Goal: Communication & Community: Participate in discussion

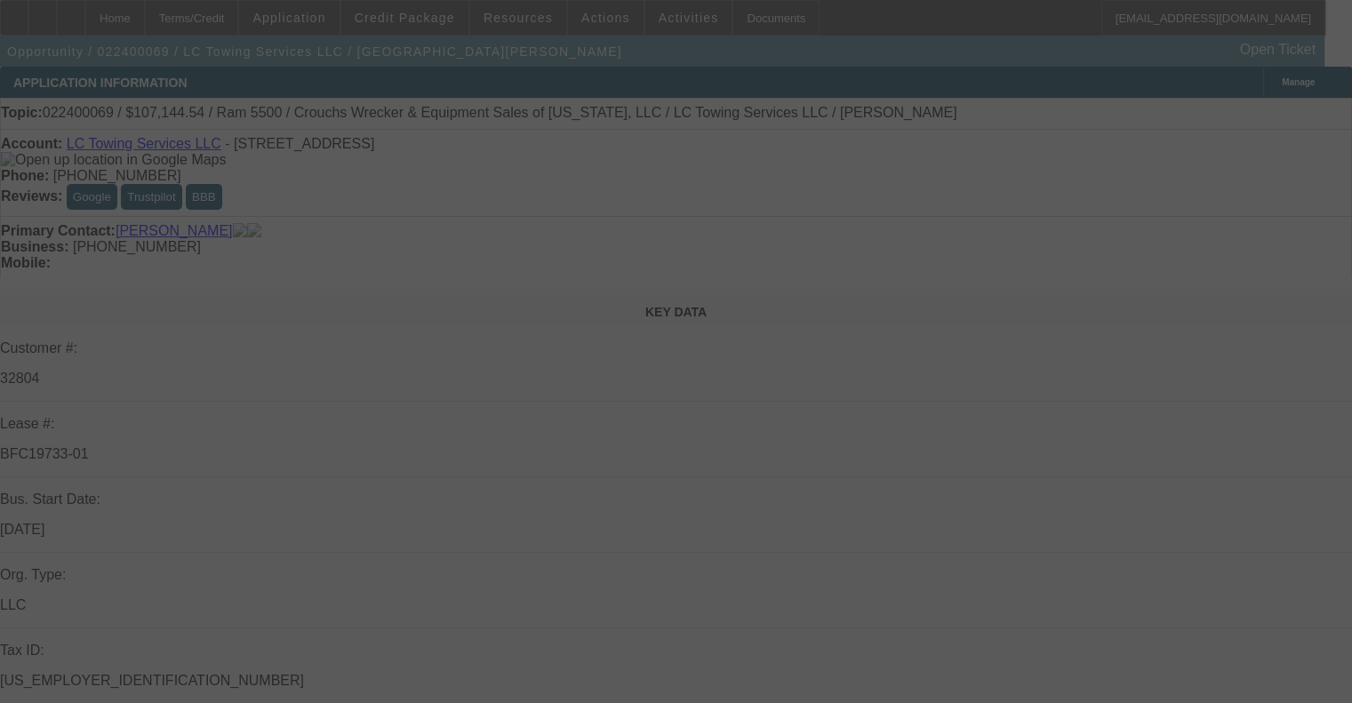
select select "0"
select select "2"
select select "0"
select select "6"
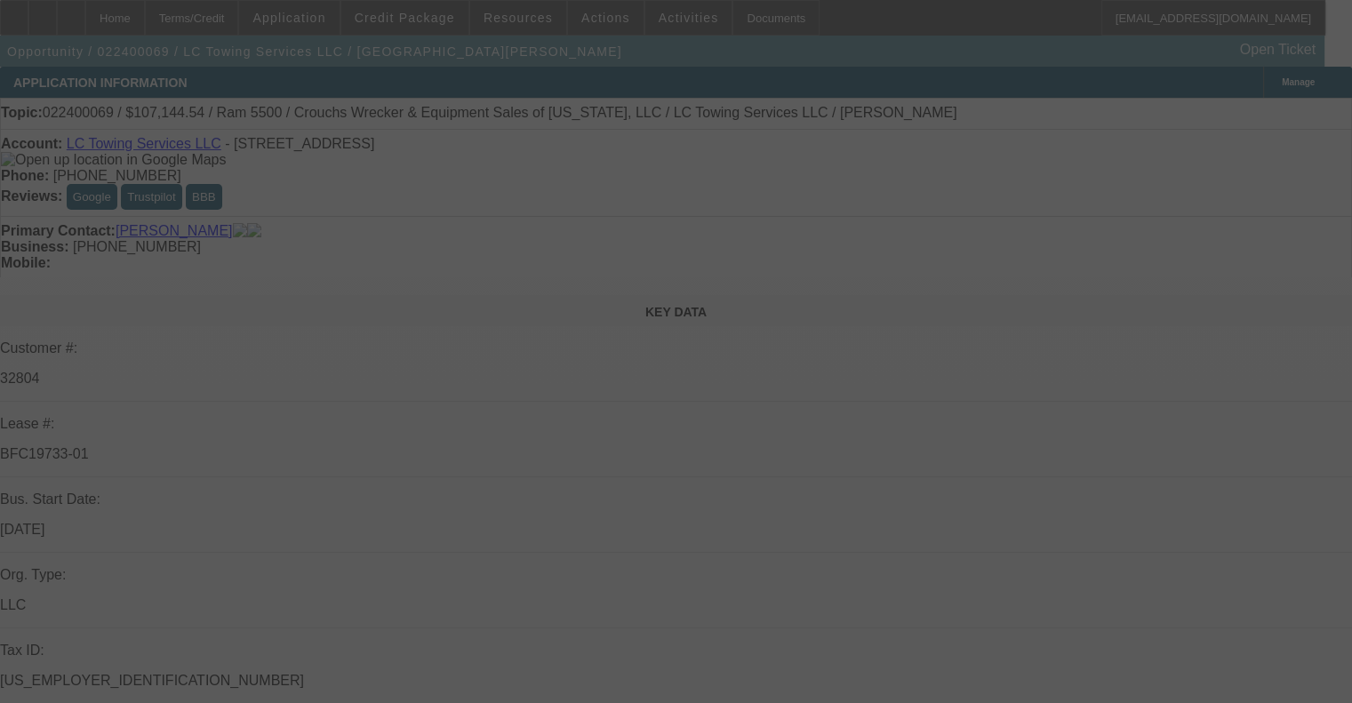
select select "0"
select select "2"
select select "0"
select select "6"
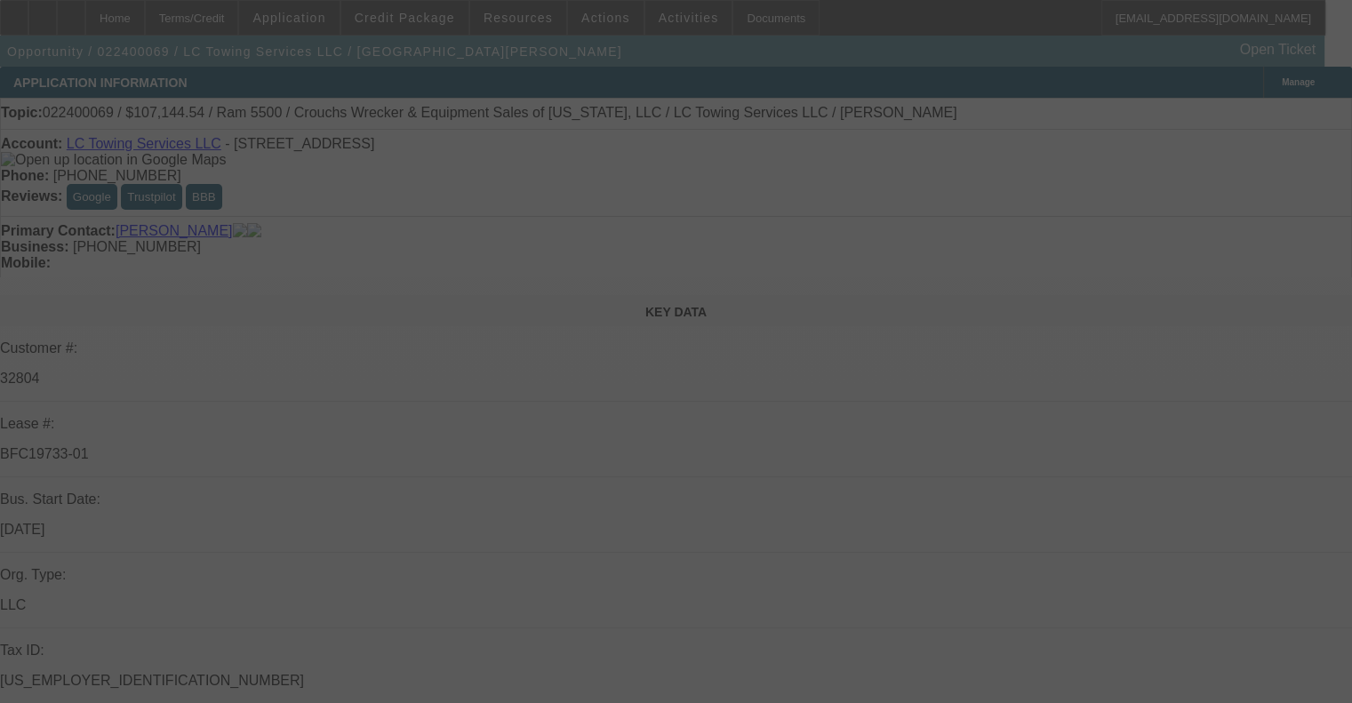
select select "0"
select select "2"
select select "0"
select select "6"
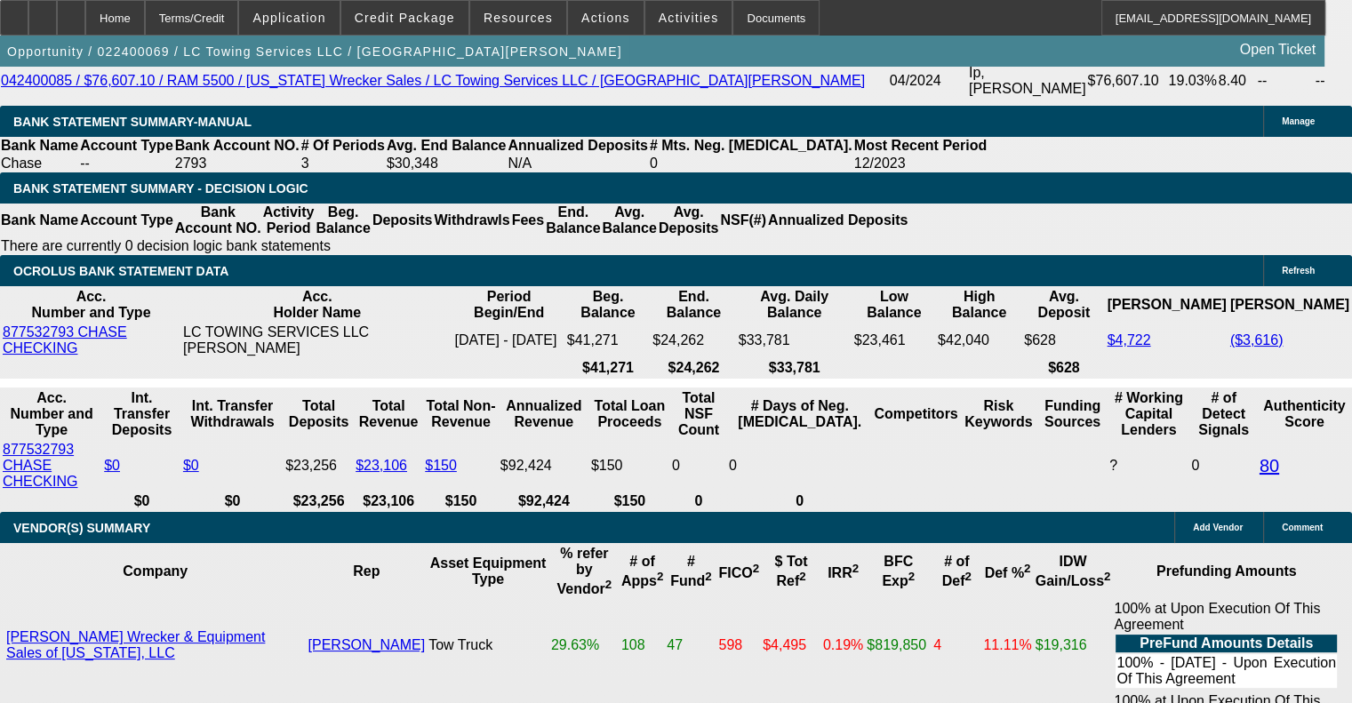
scroll to position [3290, 0]
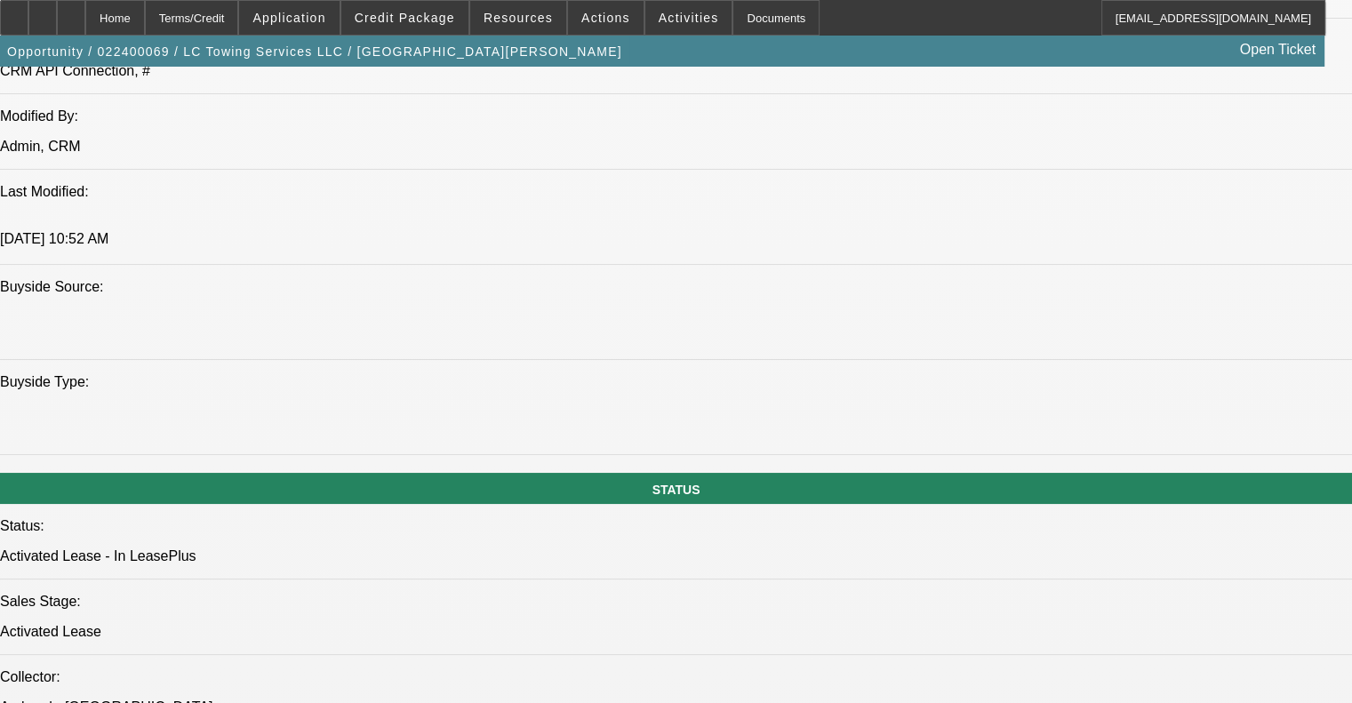
scroll to position [1245, 0]
